Goal: Transaction & Acquisition: Purchase product/service

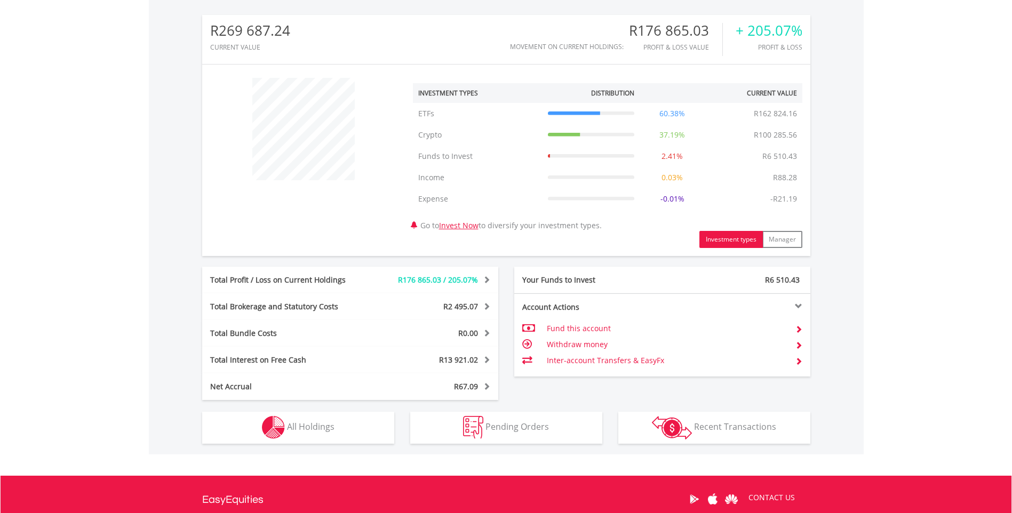
scroll to position [373, 0]
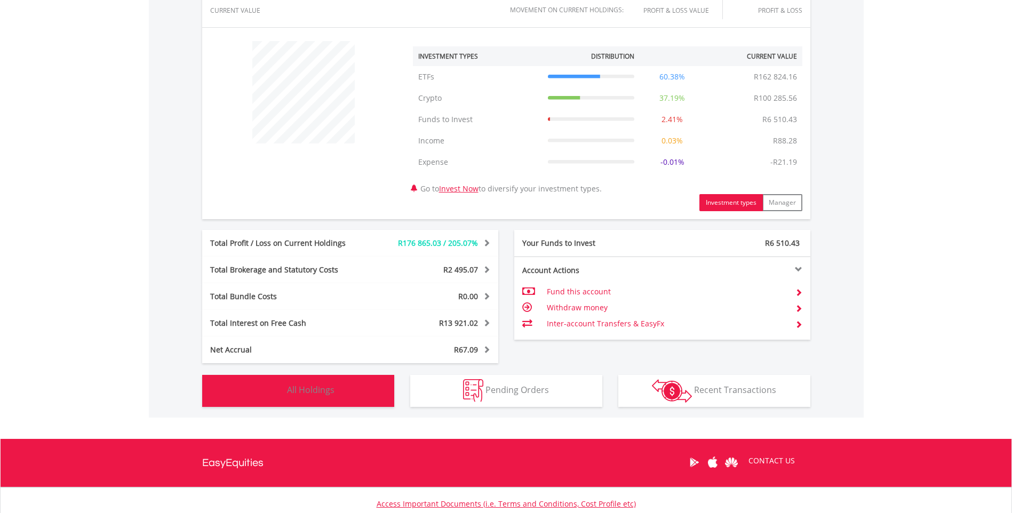
click at [342, 396] on button "Holdings All Holdings" at bounding box center [298, 391] width 192 height 32
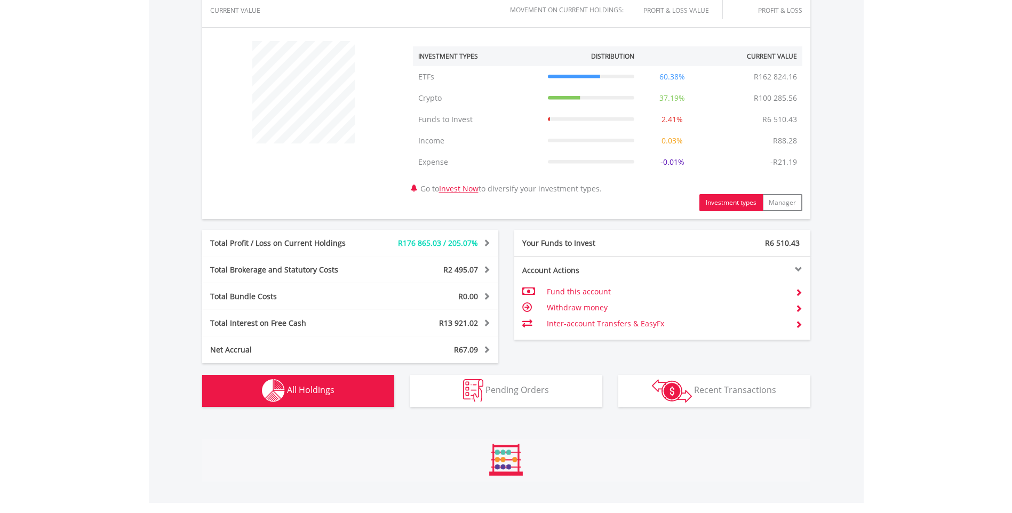
scroll to position [660, 0]
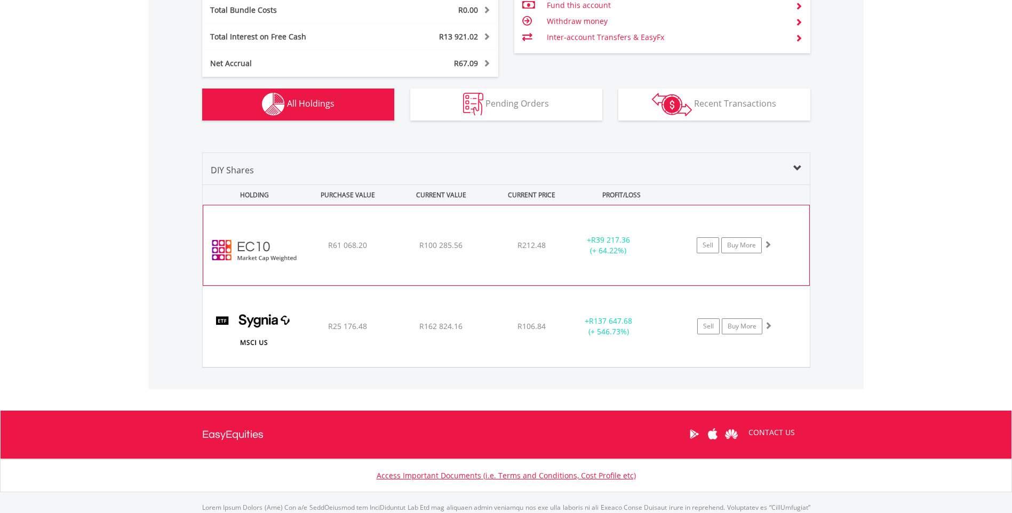
click at [486, 254] on div "﻿ EasyCrypto 10 R61 068.20 R100 285.56 R212.48 + R39 217.36 (+ 64.22%) Sell Buy…" at bounding box center [506, 245] width 606 height 80
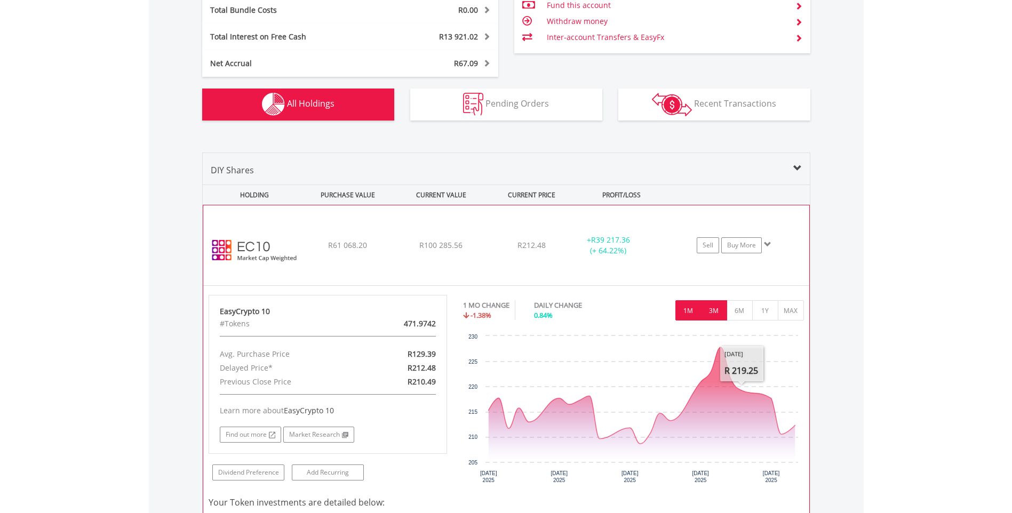
click at [714, 318] on button "3M" at bounding box center [714, 310] width 26 height 20
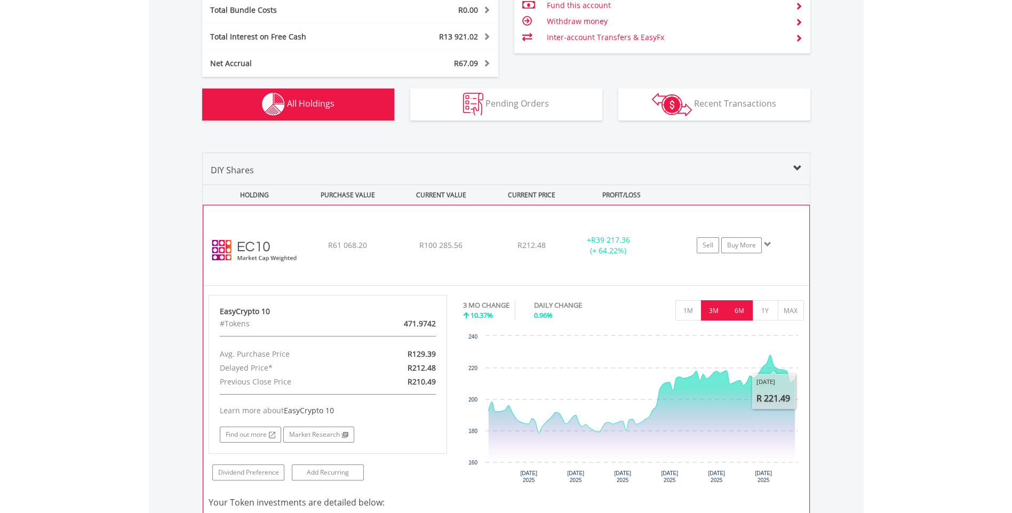
click at [734, 314] on button "6M" at bounding box center [739, 310] width 26 height 20
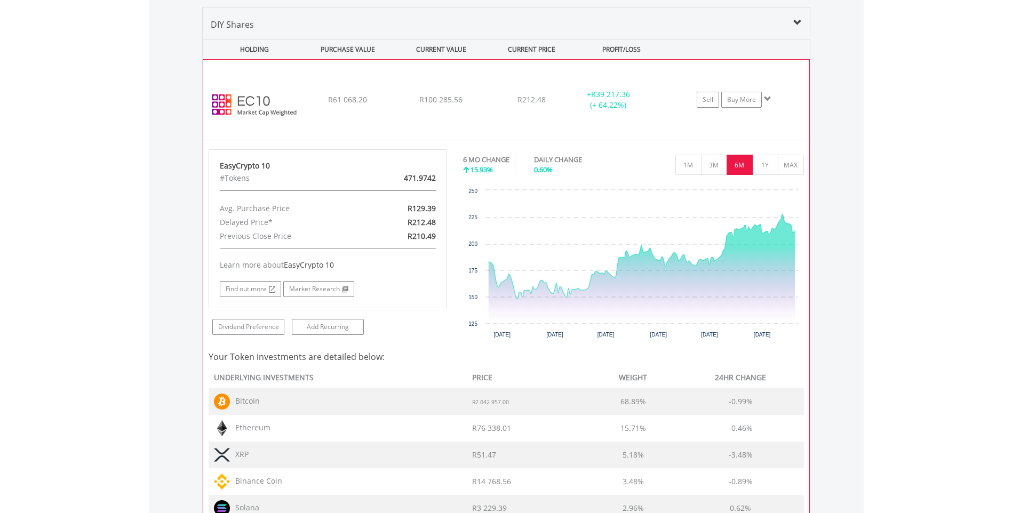
scroll to position [649, 0]
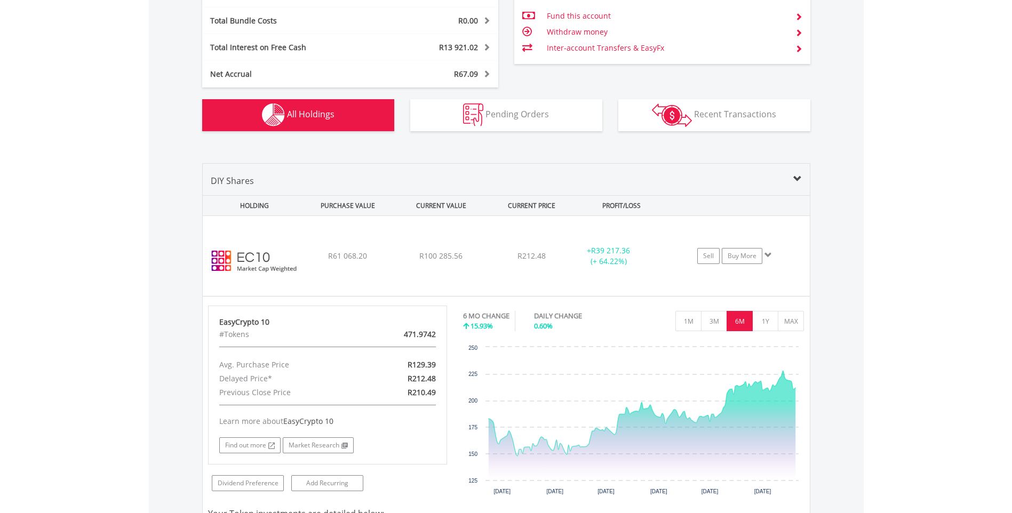
click at [798, 181] on span at bounding box center [797, 179] width 9 height 9
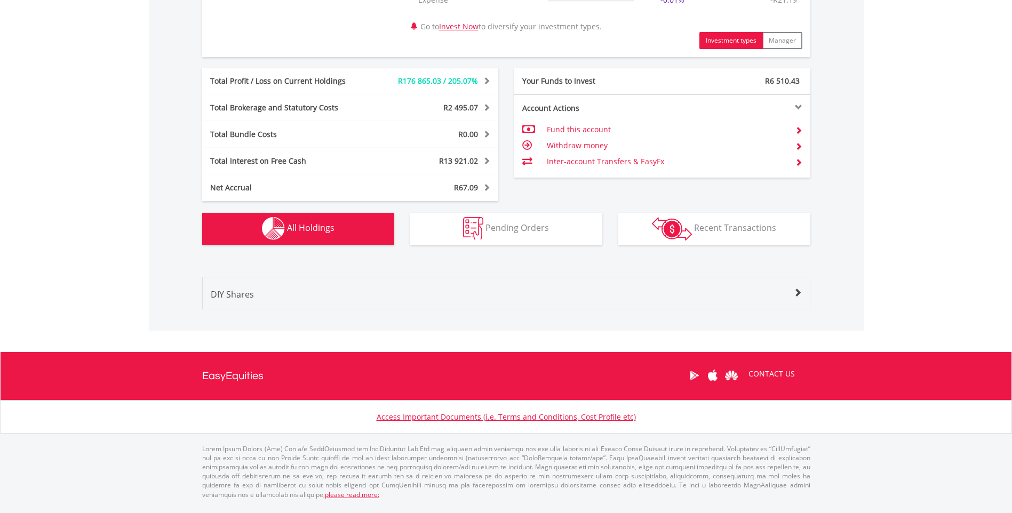
scroll to position [528, 0]
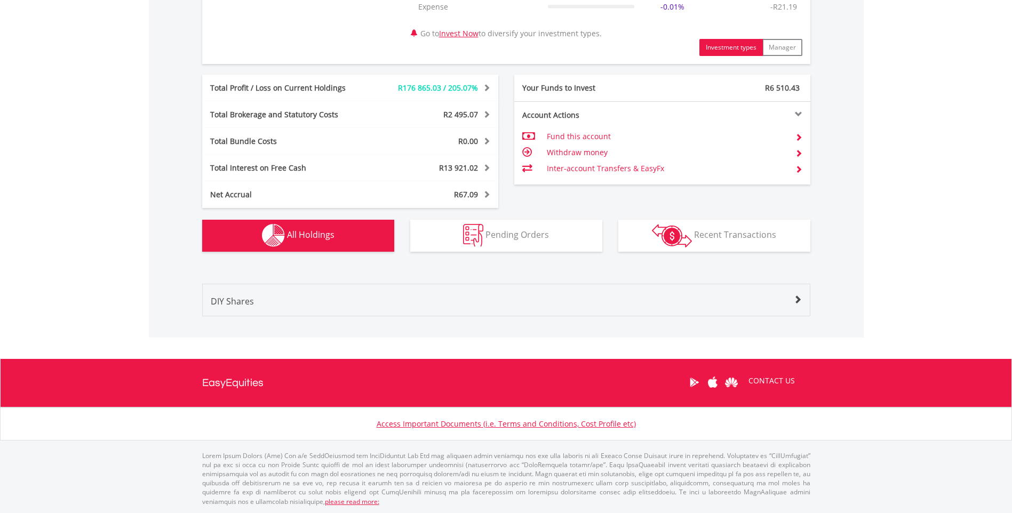
click at [406, 302] on div "DIY Shares" at bounding box center [506, 305] width 607 height 21
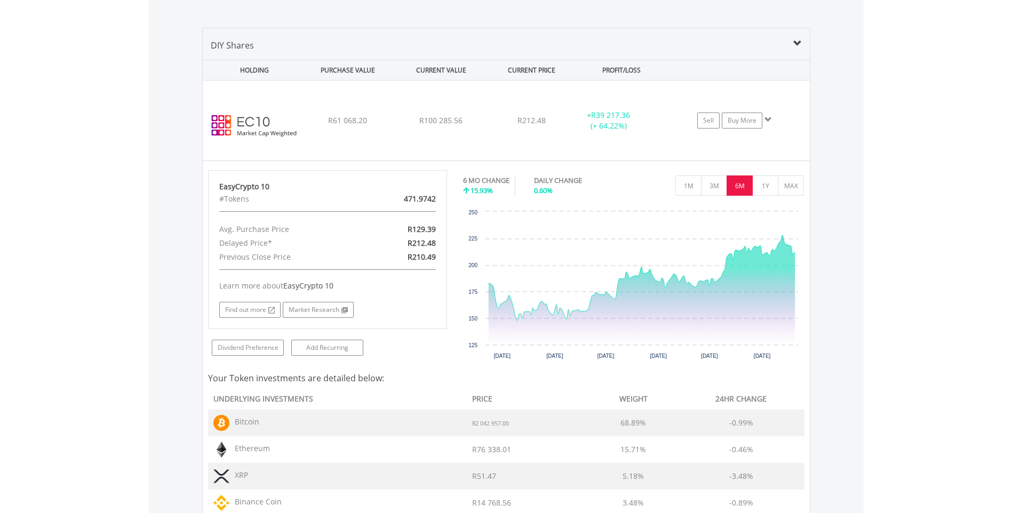
scroll to position [596, 0]
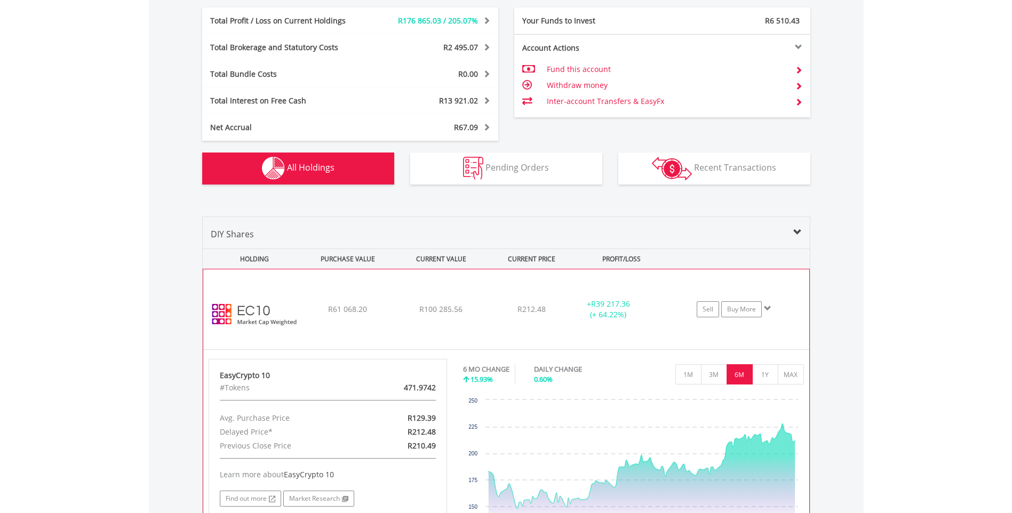
click at [386, 302] on div "﻿ EasyCrypto 10 R61 068.20 R100 285.56 R212.48 + R39 217.36 (+ 64.22%) Sell Buy…" at bounding box center [506, 309] width 606 height 80
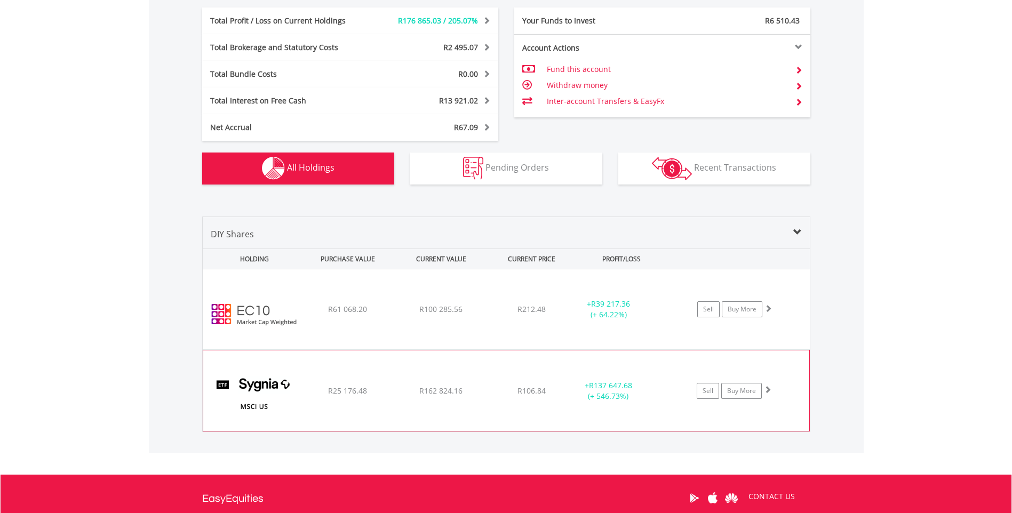
click at [378, 315] on div "R25 176.48" at bounding box center [347, 309] width 91 height 11
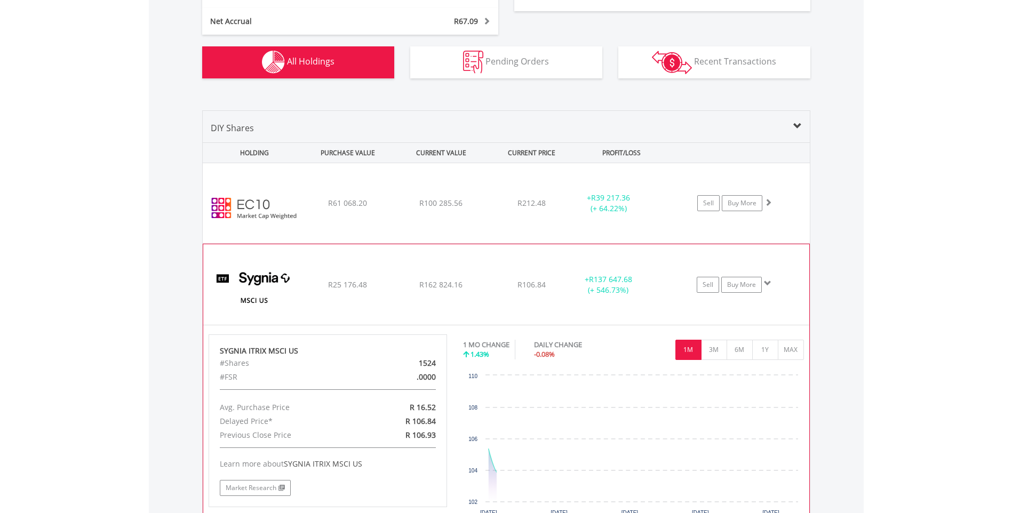
scroll to position [702, 0]
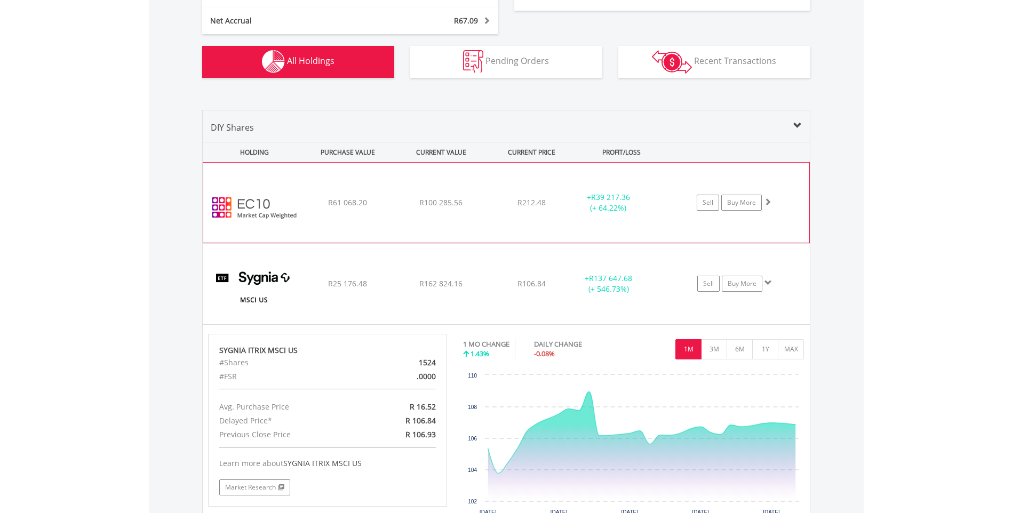
click at [435, 207] on span "R100 285.56" at bounding box center [440, 202] width 43 height 10
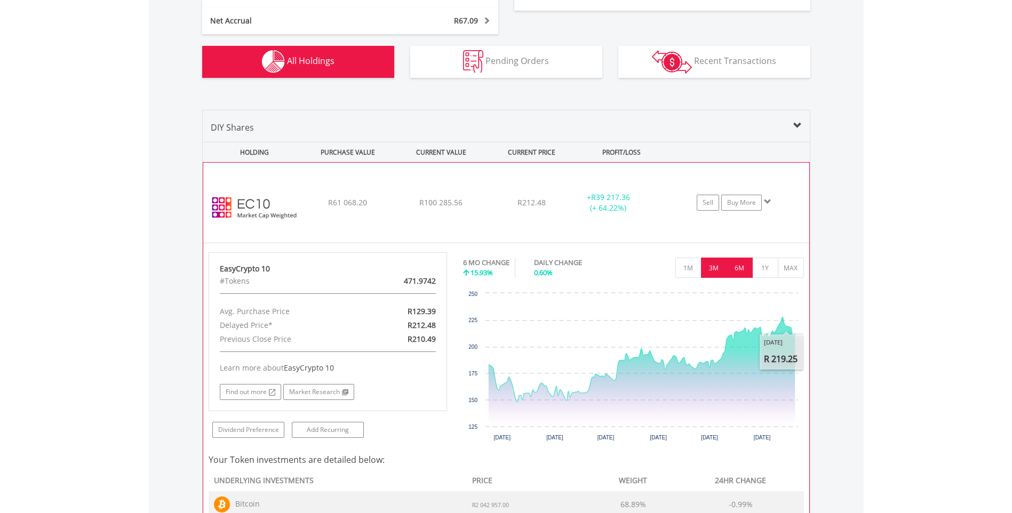
click at [711, 268] on button "3M" at bounding box center [714, 268] width 26 height 20
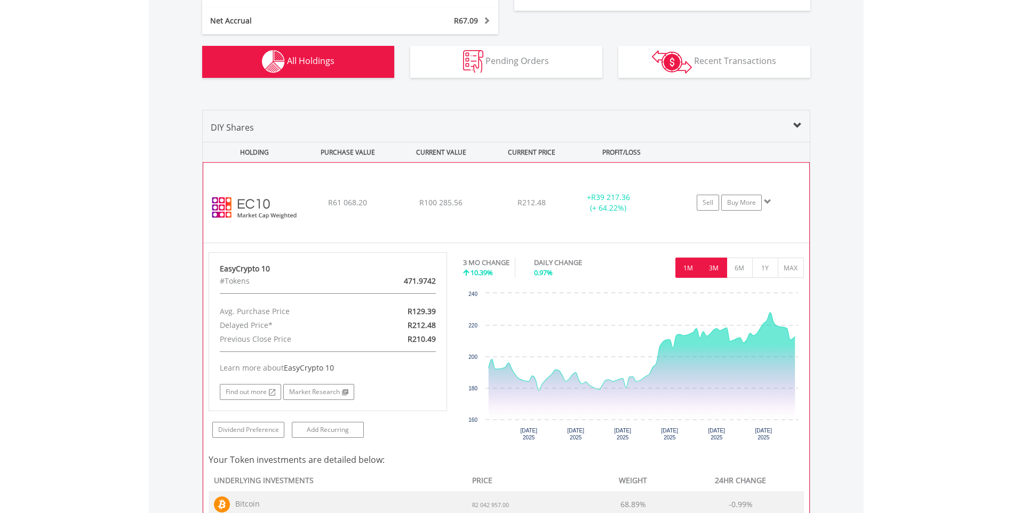
click at [692, 269] on button "1M" at bounding box center [688, 268] width 26 height 20
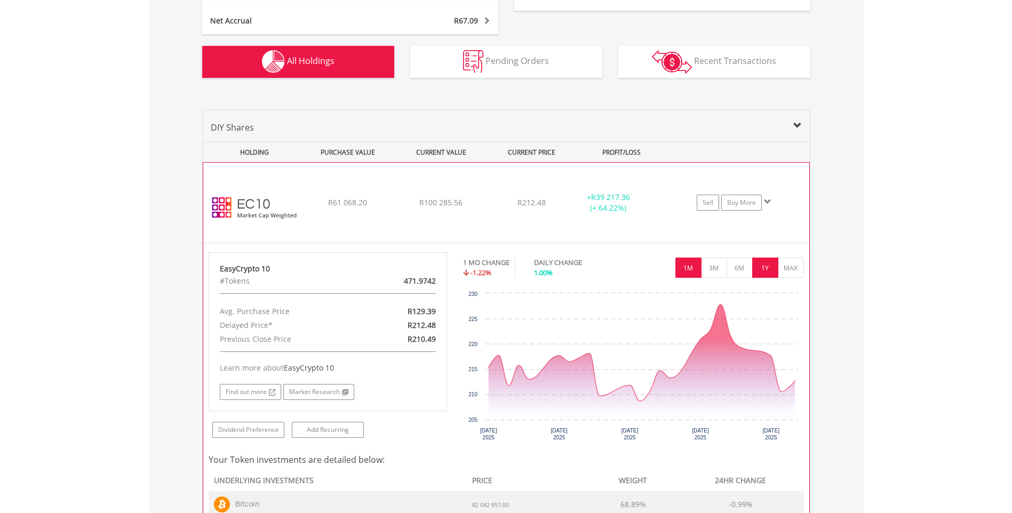
click at [763, 268] on button "1Y" at bounding box center [765, 268] width 26 height 20
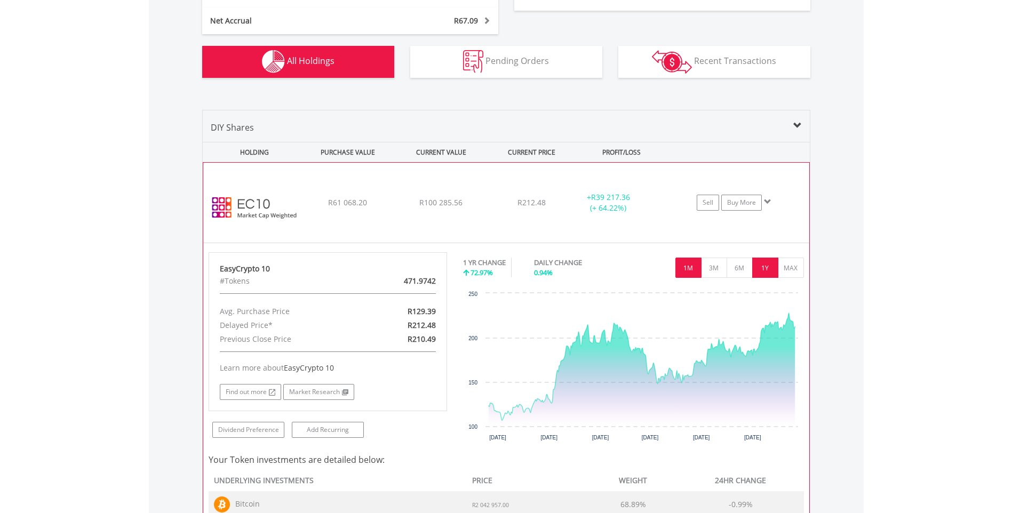
click at [691, 269] on button "1M" at bounding box center [688, 268] width 26 height 20
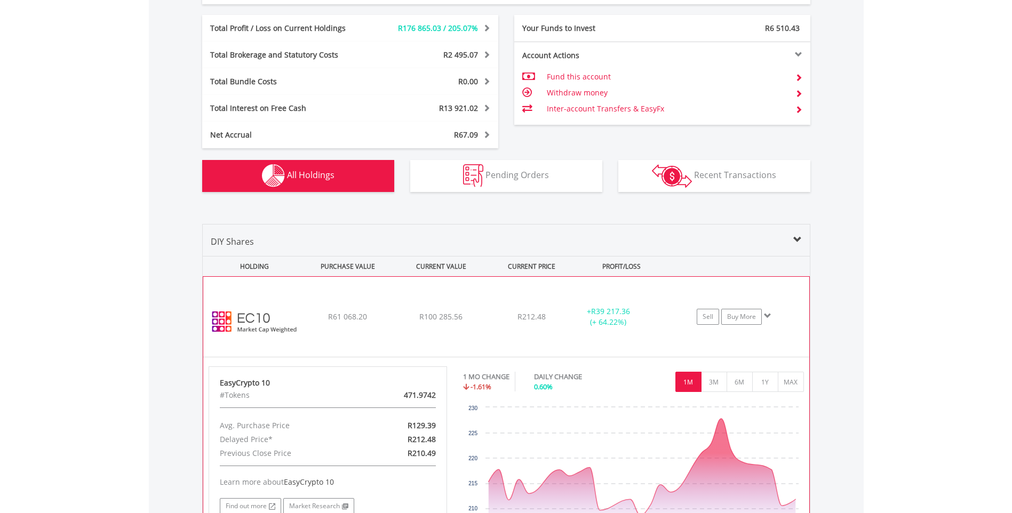
scroll to position [596, 0]
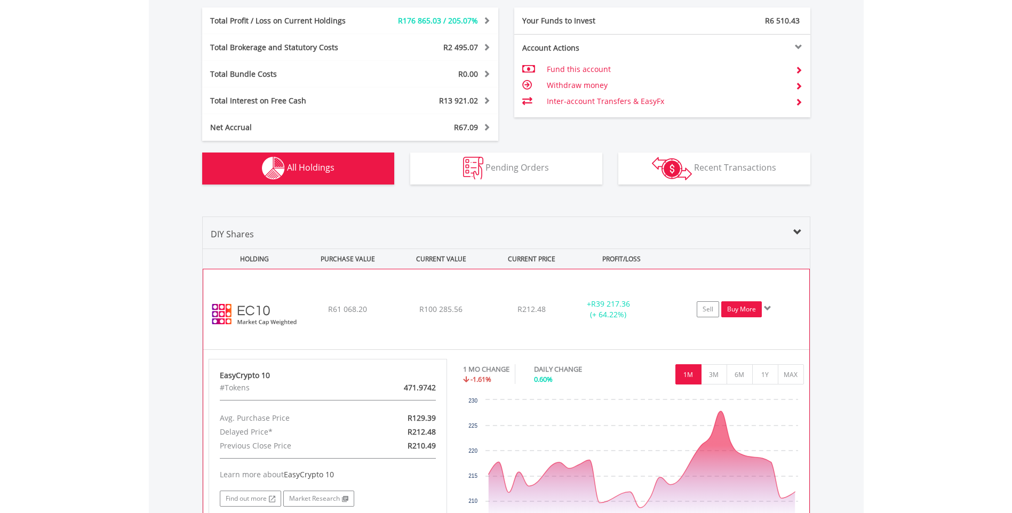
click at [738, 311] on link "Buy More" at bounding box center [741, 309] width 41 height 16
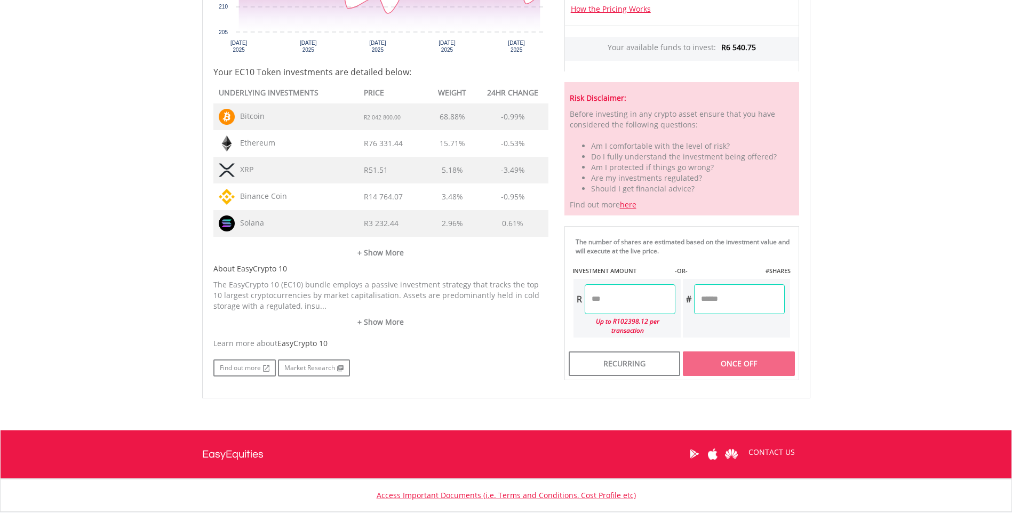
scroll to position [480, 0]
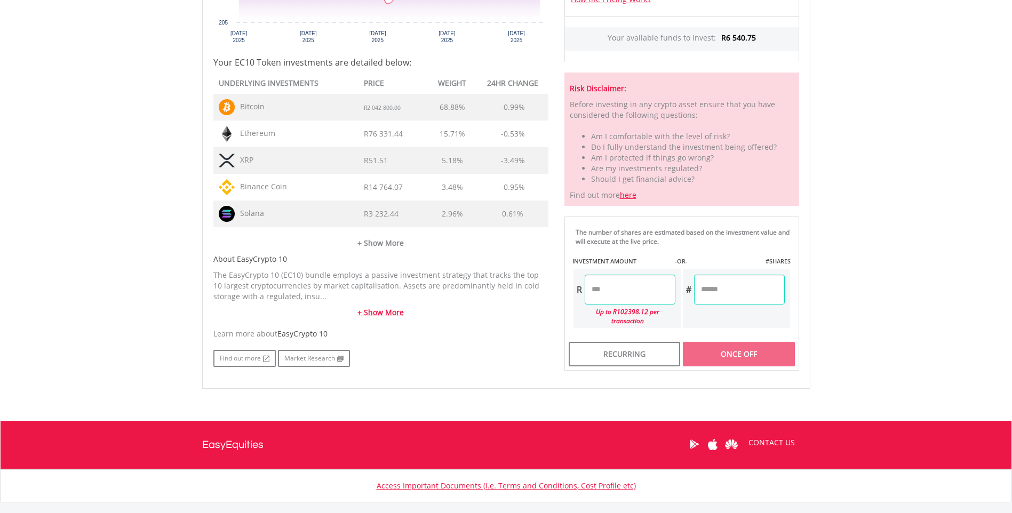
click at [394, 311] on link "+ Show More" at bounding box center [380, 312] width 335 height 11
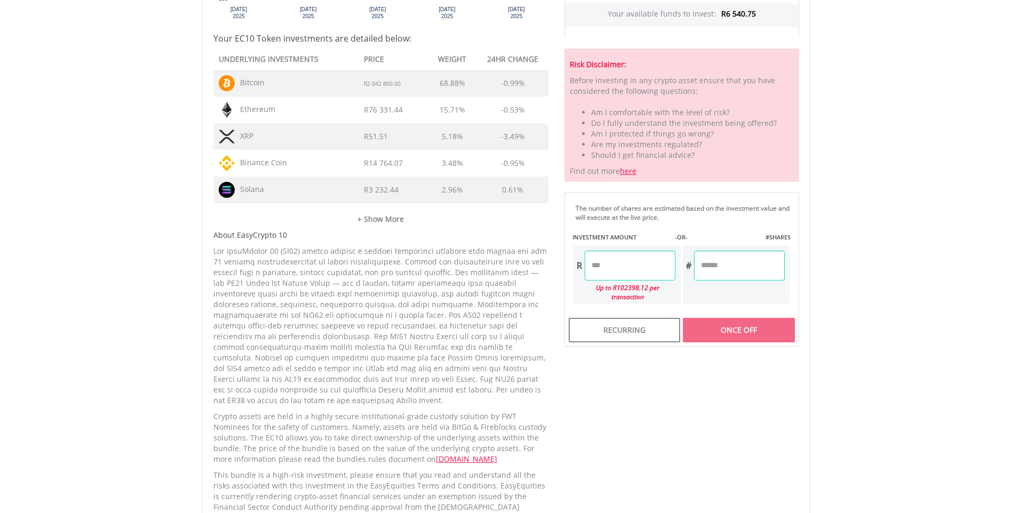
scroll to position [533, 0]
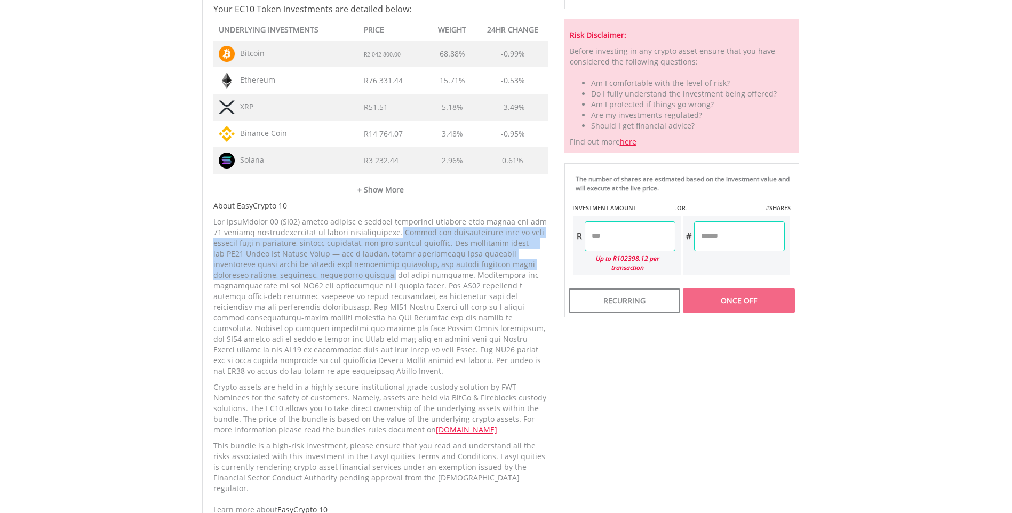
drag, startPoint x: 384, startPoint y: 234, endPoint x: 280, endPoint y: 277, distance: 112.9
click at [280, 277] on p at bounding box center [380, 296] width 335 height 160
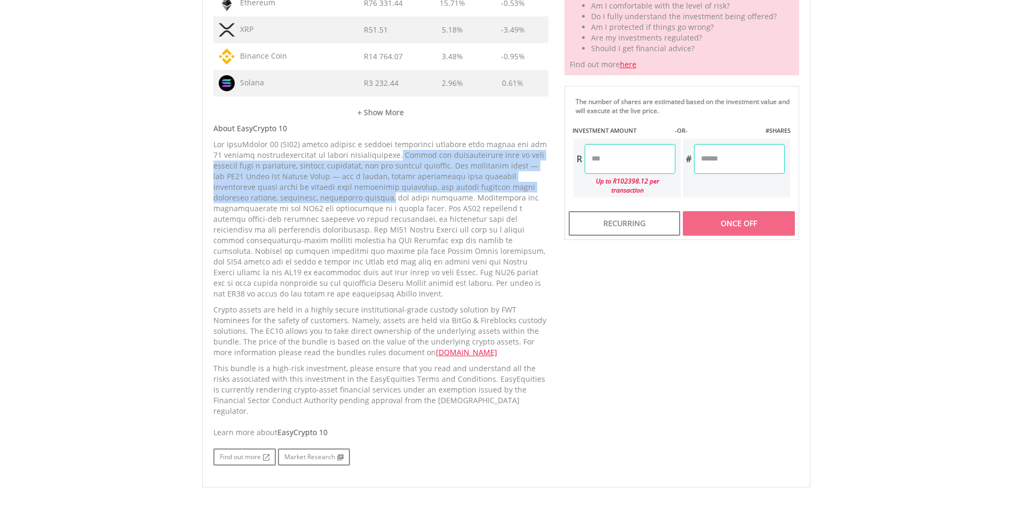
scroll to position [640, 0]
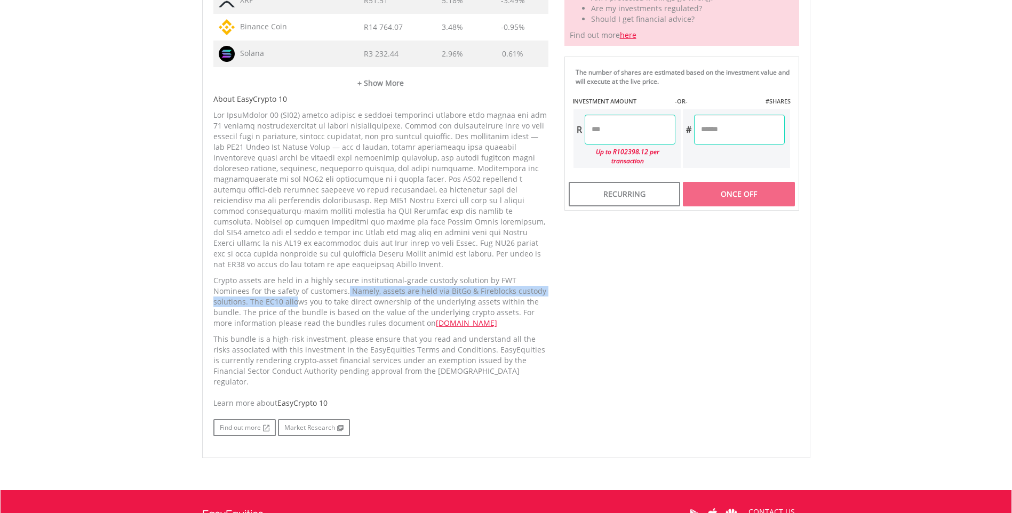
drag, startPoint x: 309, startPoint y: 283, endPoint x: 262, endPoint y: 293, distance: 47.5
click at [262, 293] on p "Crypto assets are held in a highly secure institutional-grade custody solution …" at bounding box center [380, 301] width 335 height 53
drag, startPoint x: 262, startPoint y: 293, endPoint x: 256, endPoint y: 307, distance: 15.8
click at [256, 307] on p "Crypto assets are held in a highly secure institutional-grade custody solution …" at bounding box center [380, 301] width 335 height 53
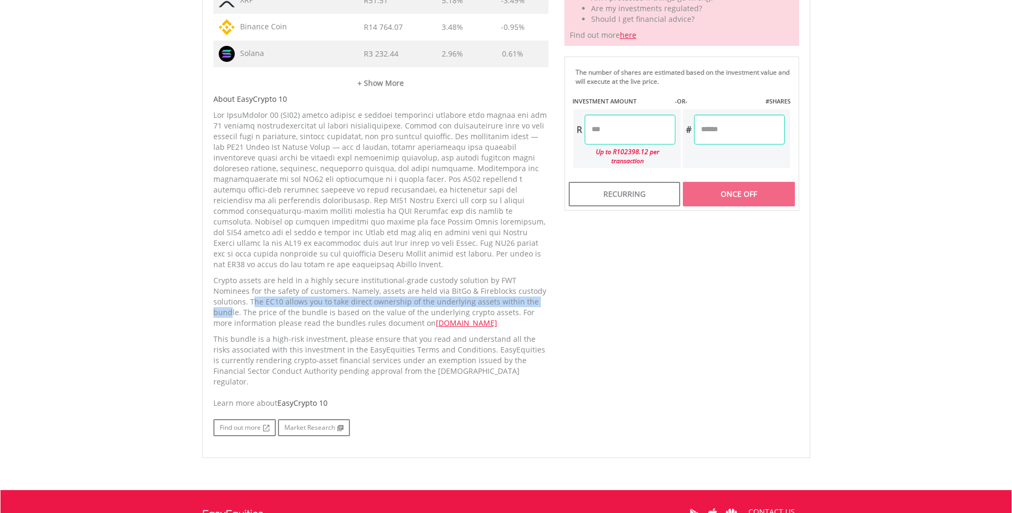
drag, startPoint x: 218, startPoint y: 296, endPoint x: 511, endPoint y: 290, distance: 293.3
click at [511, 290] on p "Crypto assets are held in a highly secure institutional-grade custody solution …" at bounding box center [380, 301] width 335 height 53
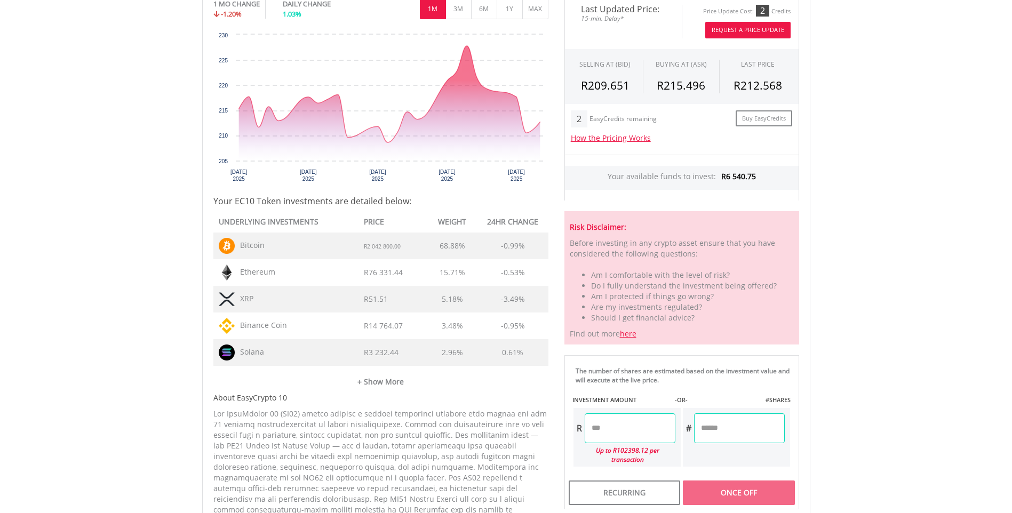
scroll to position [533, 0]
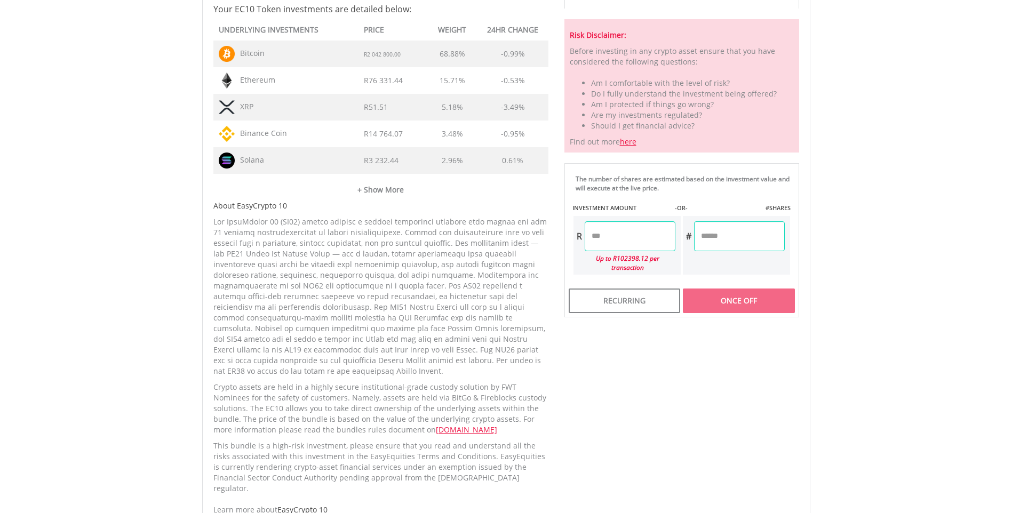
click at [612, 232] on input "number" at bounding box center [629, 236] width 91 height 30
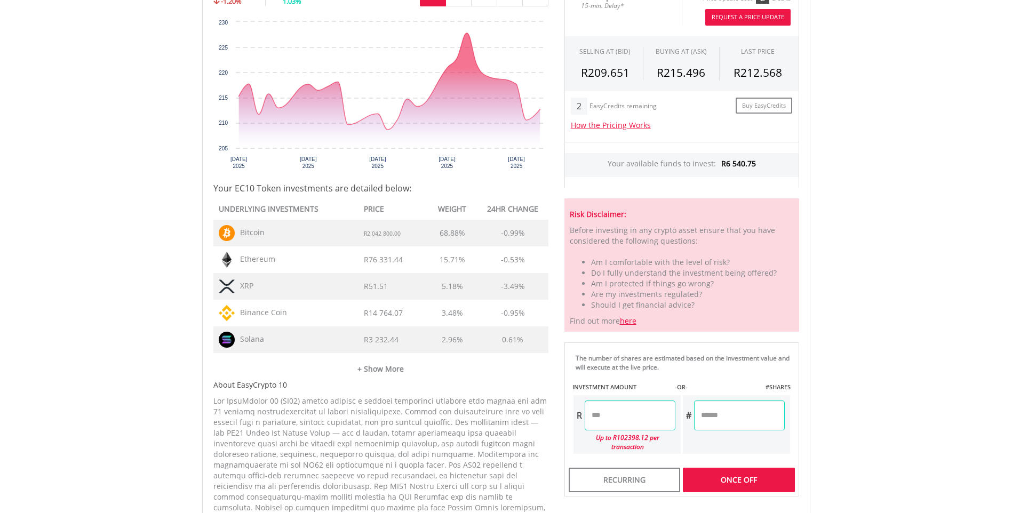
scroll to position [640, 0]
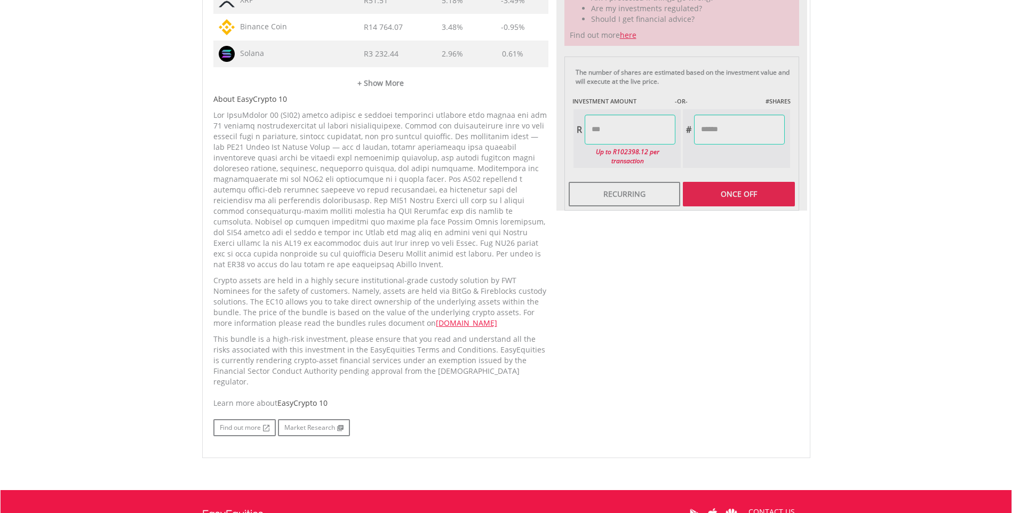
type input "*******"
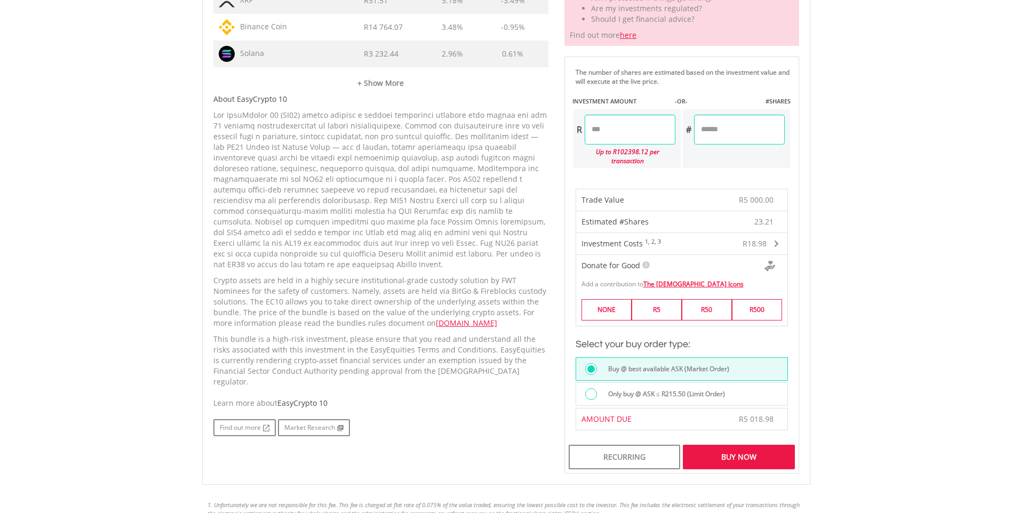
click at [764, 451] on div "Buy Now" at bounding box center [738, 457] width 111 height 25
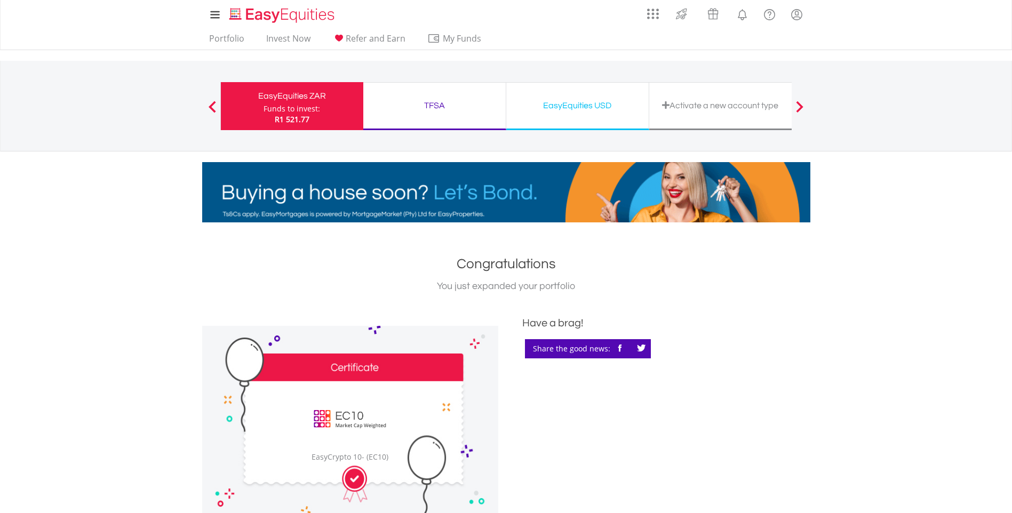
click at [305, 110] on div "Funds to invest:" at bounding box center [291, 108] width 57 height 11
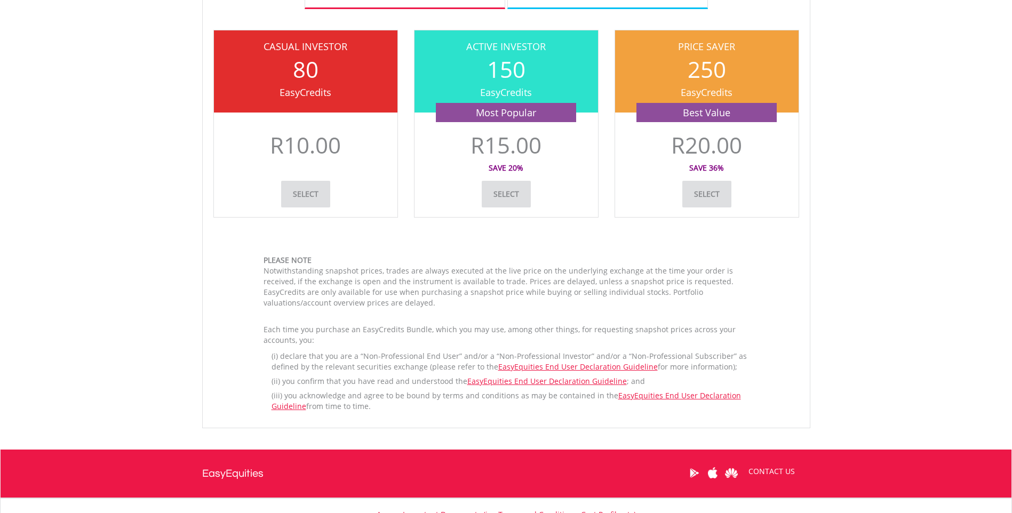
scroll to position [320, 0]
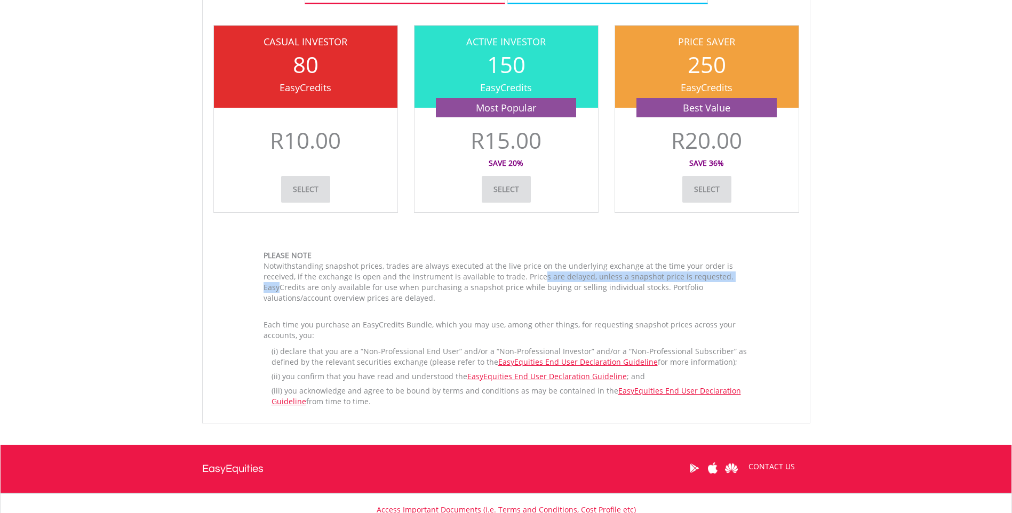
drag, startPoint x: 520, startPoint y: 279, endPoint x: 751, endPoint y: 274, distance: 231.5
click at [752, 274] on div "Please note Notwithstanding snapshot prices, trades are always executed at the …" at bounding box center [505, 331] width 501 height 162
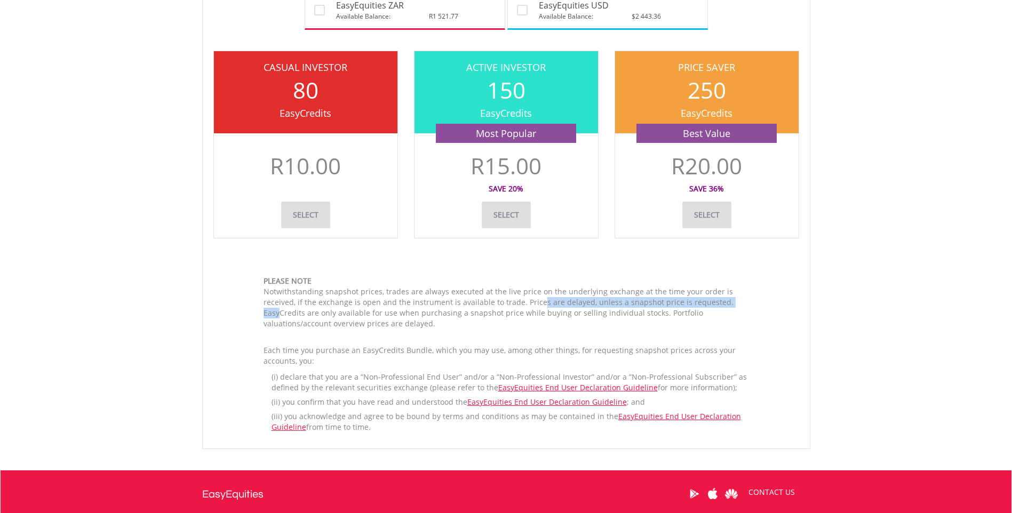
scroll to position [267, 0]
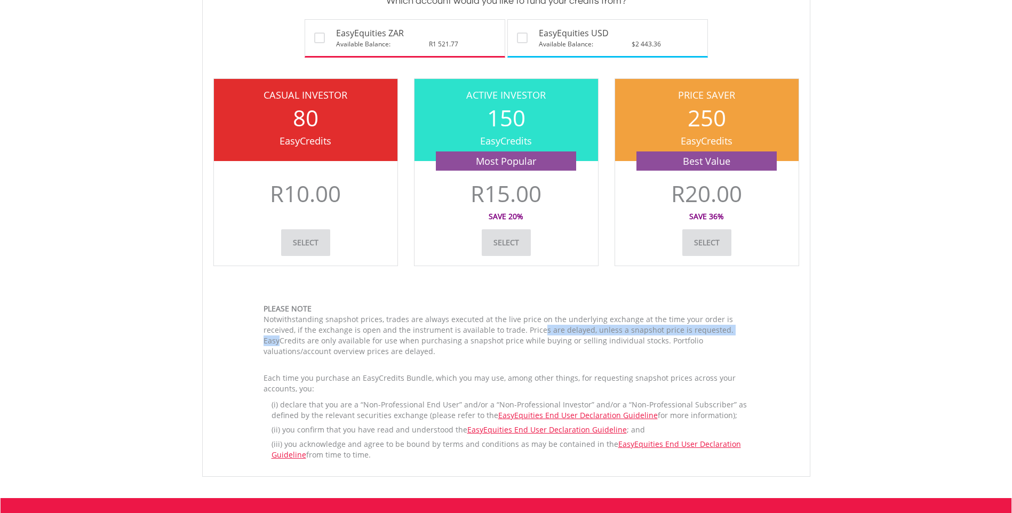
click at [707, 246] on link "Select" at bounding box center [706, 242] width 49 height 27
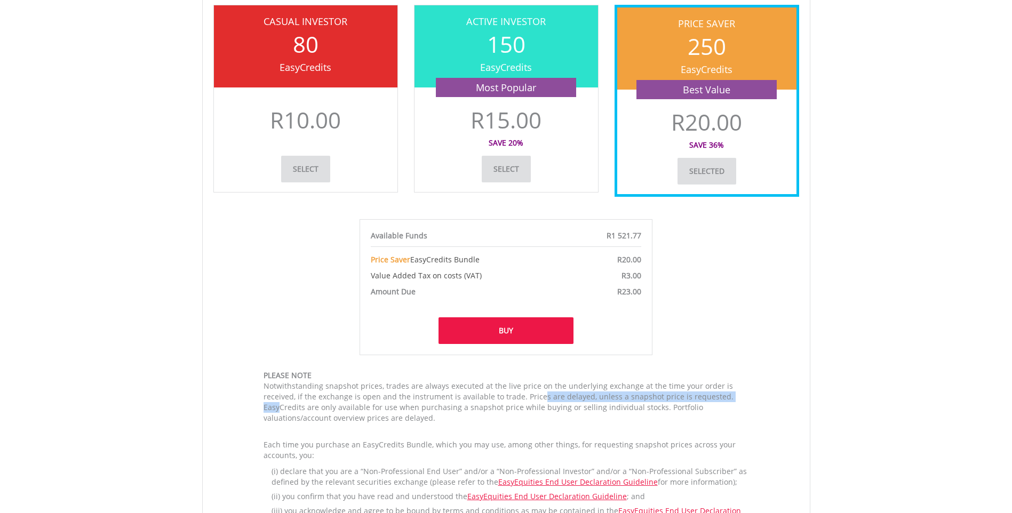
scroll to position [320, 0]
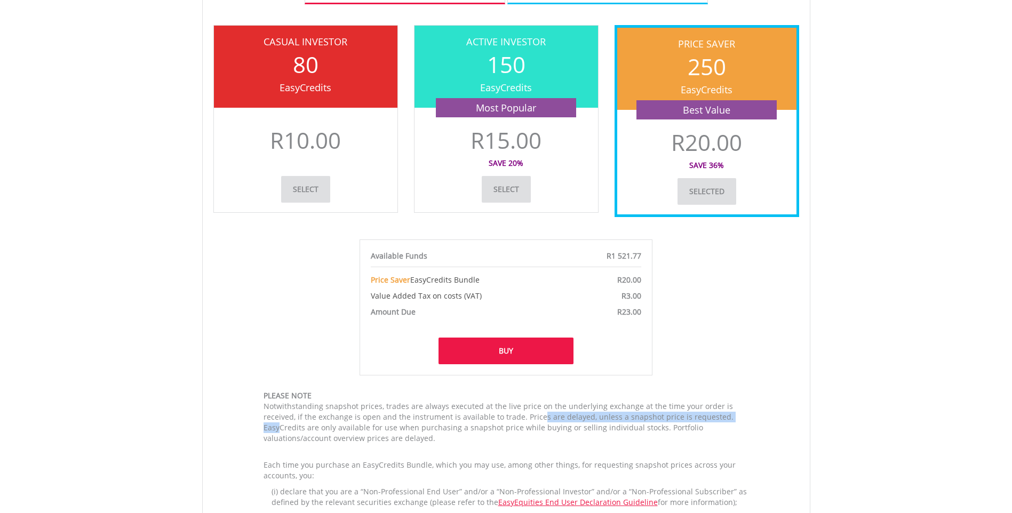
click at [518, 354] on button "Buy" at bounding box center [505, 351] width 135 height 27
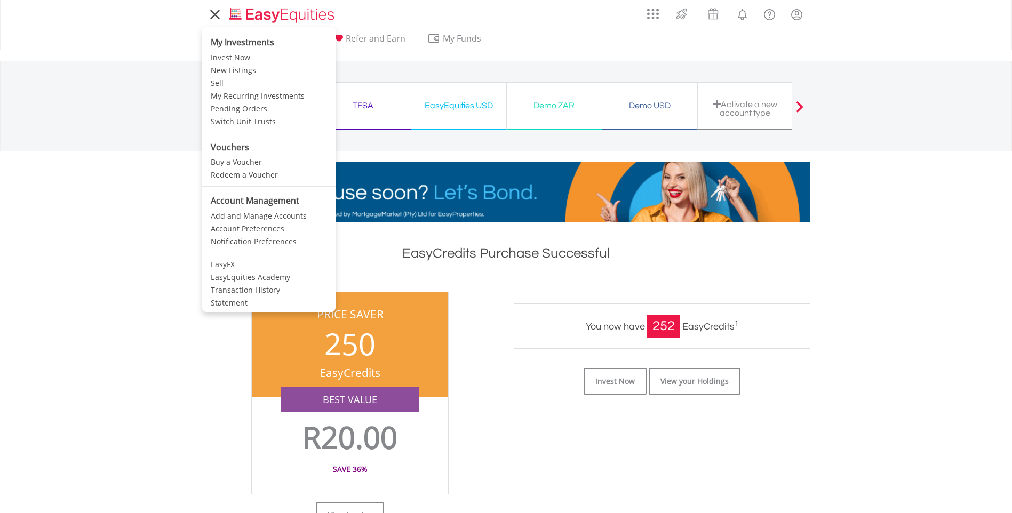
click at [213, 16] on icon at bounding box center [215, 15] width 8 height 8
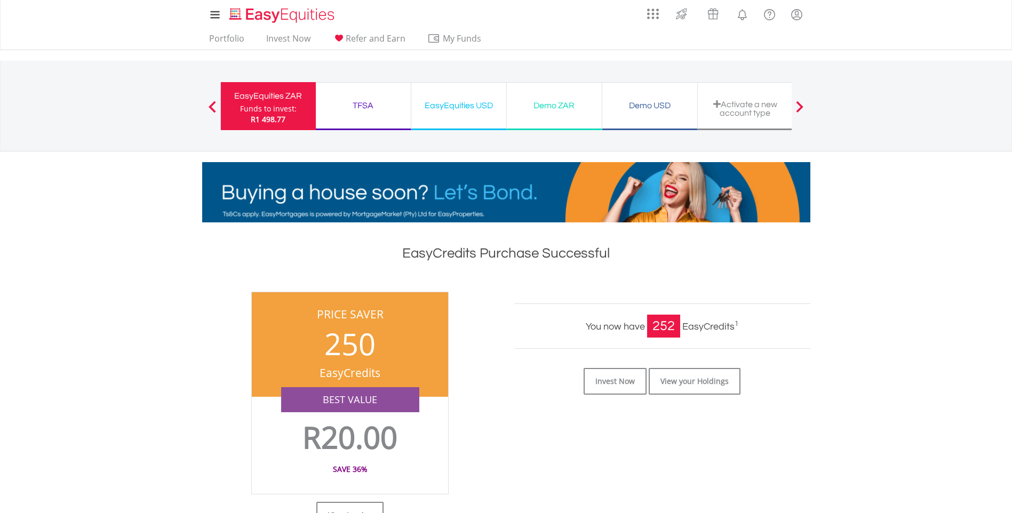
click at [351, 106] on div "TFSA" at bounding box center [363, 105] width 82 height 15
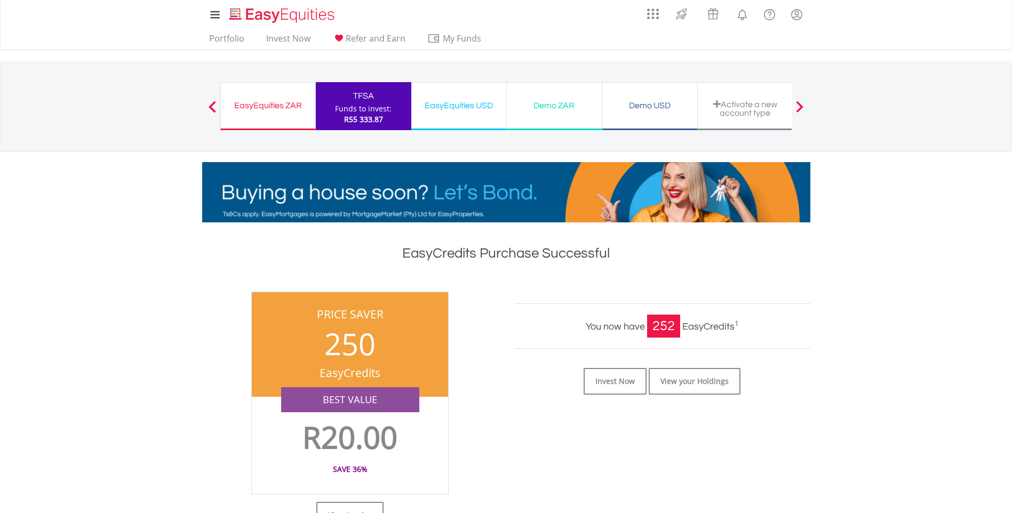
click at [468, 110] on div "EasyEquities USD" at bounding box center [459, 105] width 82 height 15
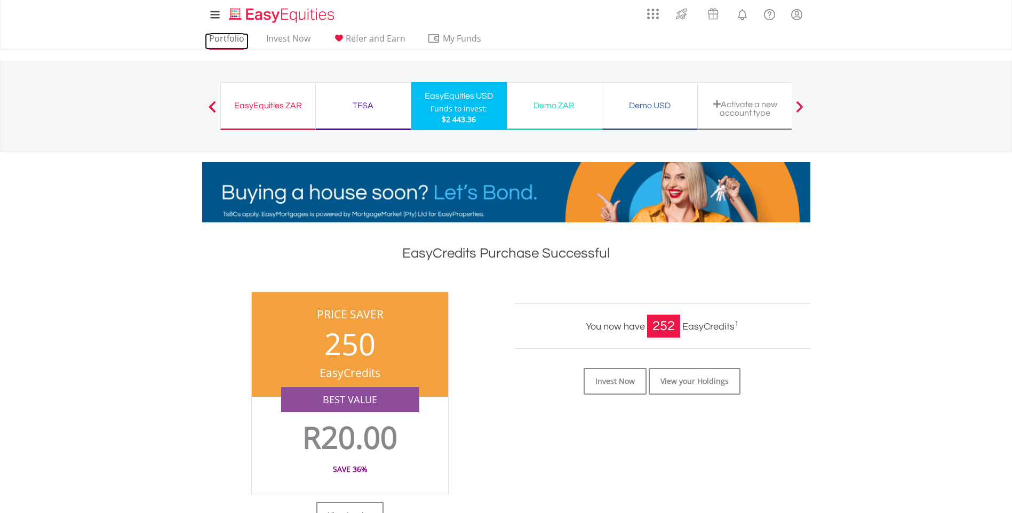
click at [228, 39] on link "Portfolio" at bounding box center [227, 41] width 44 height 17
